Goal: Task Accomplishment & Management: Manage account settings

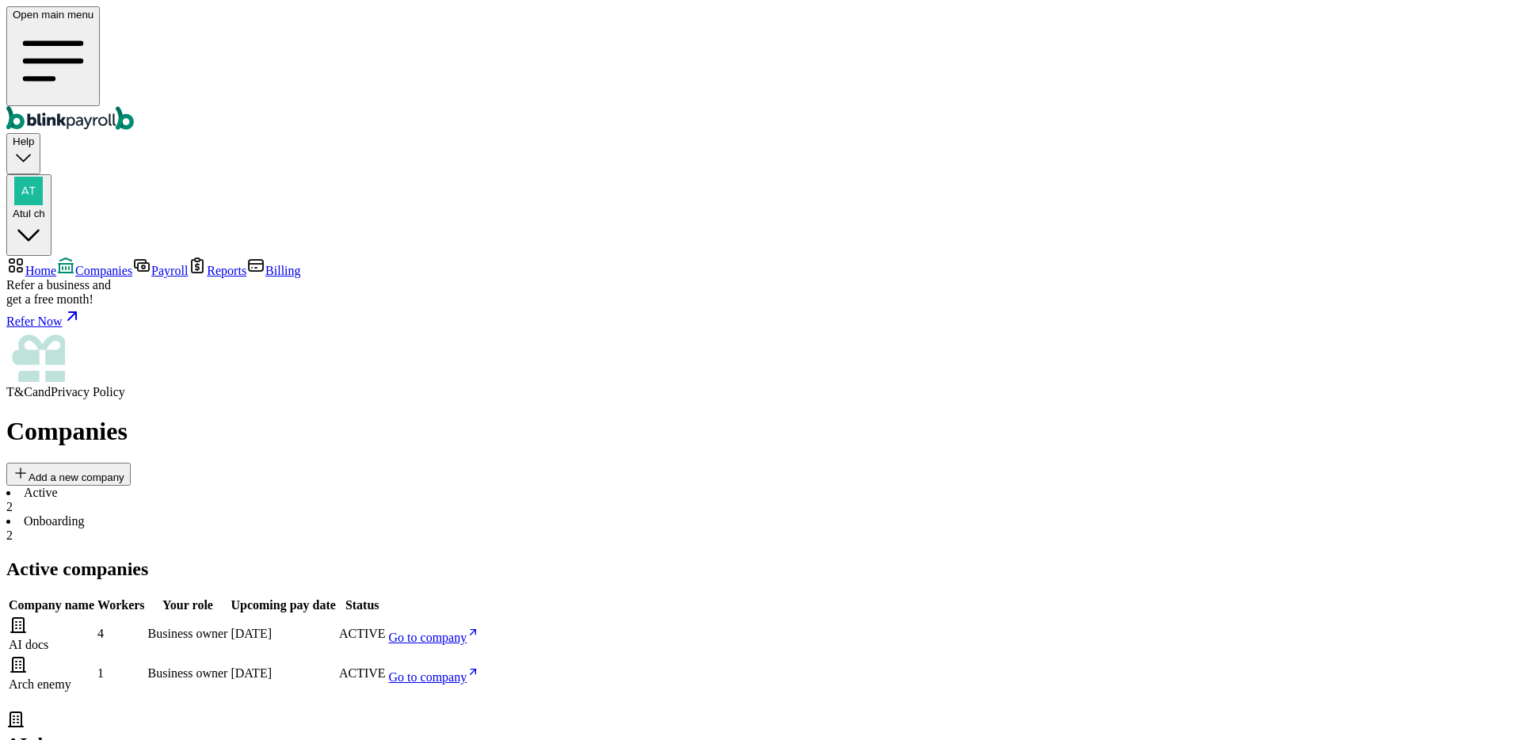
click at [45, 208] on span "Atul ch" at bounding box center [29, 214] width 32 height 12
click at [45, 177] on div "Atul ch" at bounding box center [29, 198] width 32 height 43
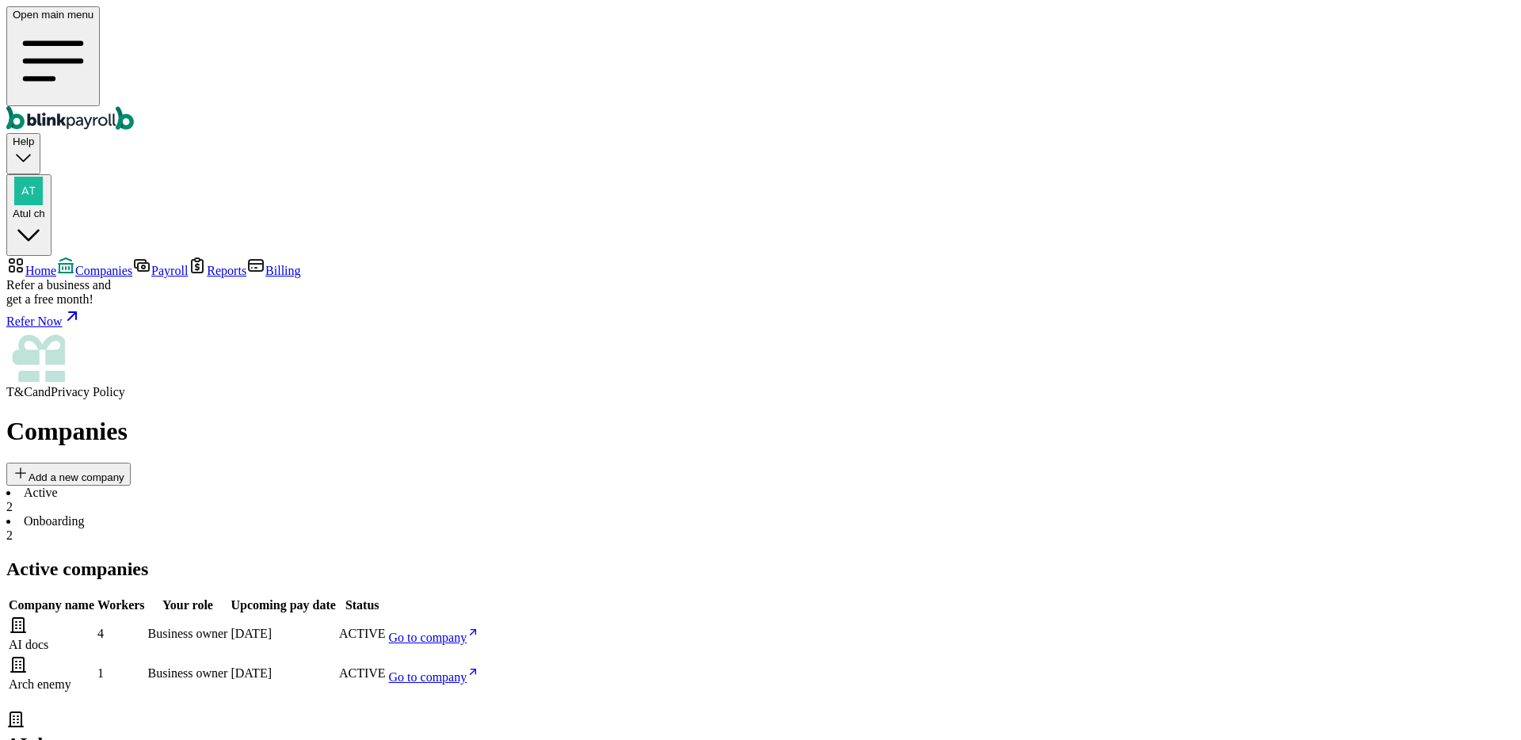
copy span "atul+ai@blinkpayroll.com"
drag, startPoint x: 1443, startPoint y: 173, endPoint x: 1445, endPoint y: 160, distance: 12.9
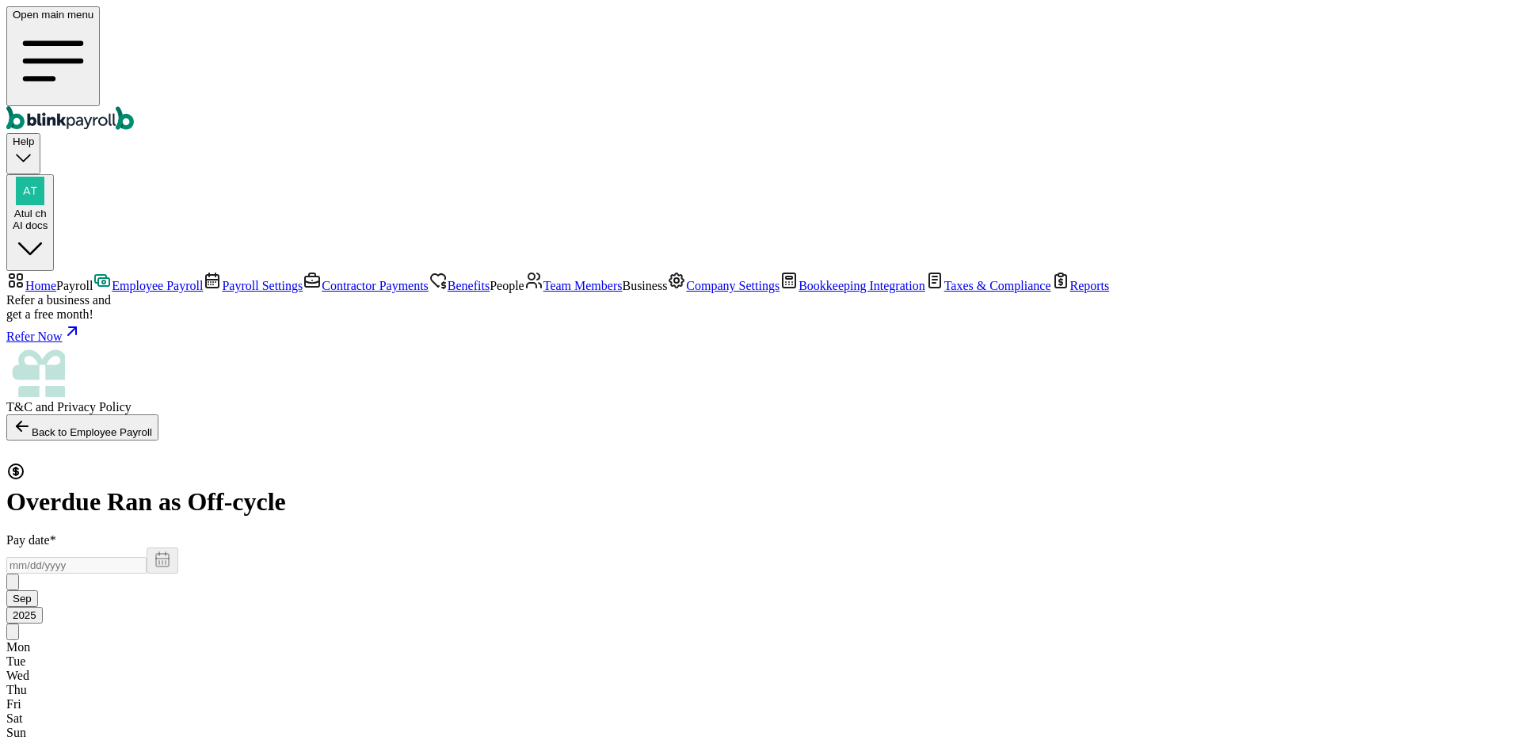
select select "direct_deposit"
